Goal: Find specific page/section: Find specific page/section

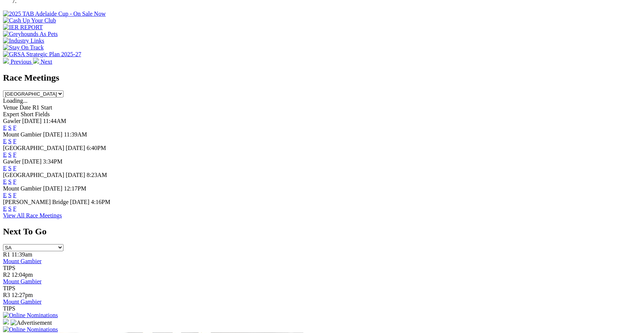
scroll to position [281, 0]
click at [17, 211] on link "F" at bounding box center [14, 208] width 3 height 6
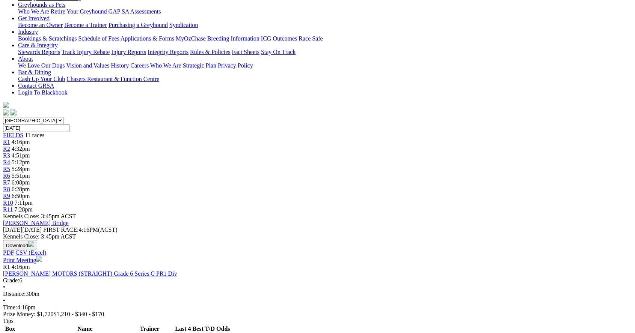
scroll to position [130, 0]
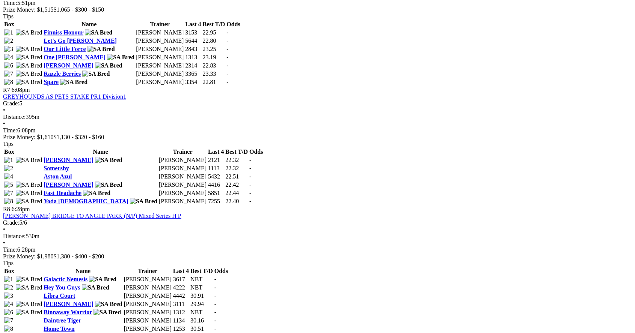
scroll to position [1104, 0]
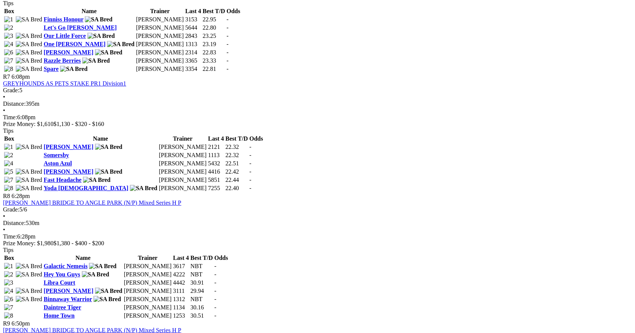
scroll to position [1147, 0]
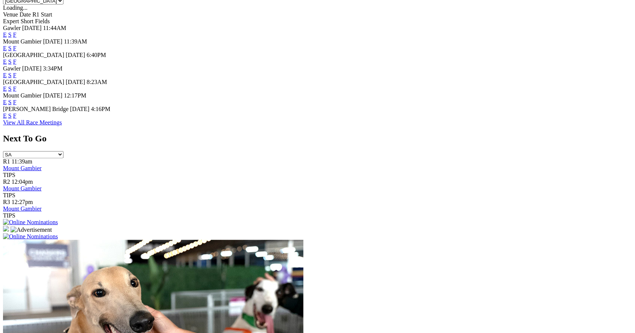
scroll to position [374, 0]
